Goal: Navigation & Orientation: Find specific page/section

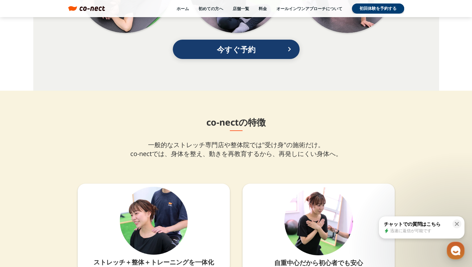
scroll to position [1335, 0]
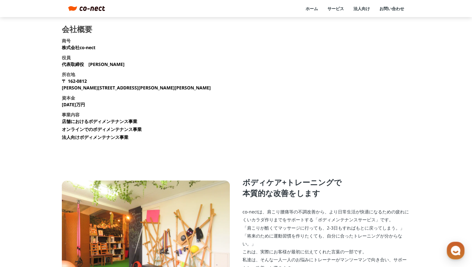
click at [314, 10] on link "ホーム" at bounding box center [311, 9] width 12 height 6
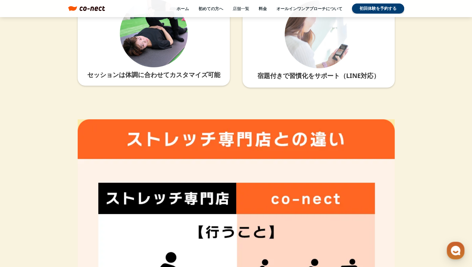
scroll to position [1628, 0]
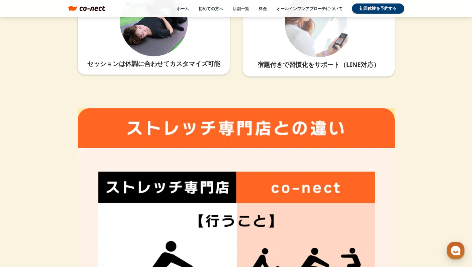
click at [238, 10] on link "店舗一覧" at bounding box center [241, 9] width 16 height 6
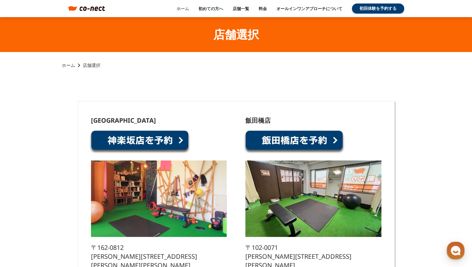
click at [185, 11] on link "ホーム" at bounding box center [183, 9] width 12 height 6
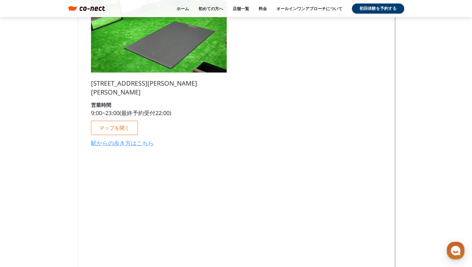
scroll to position [3823, 0]
